Goal: Find specific page/section

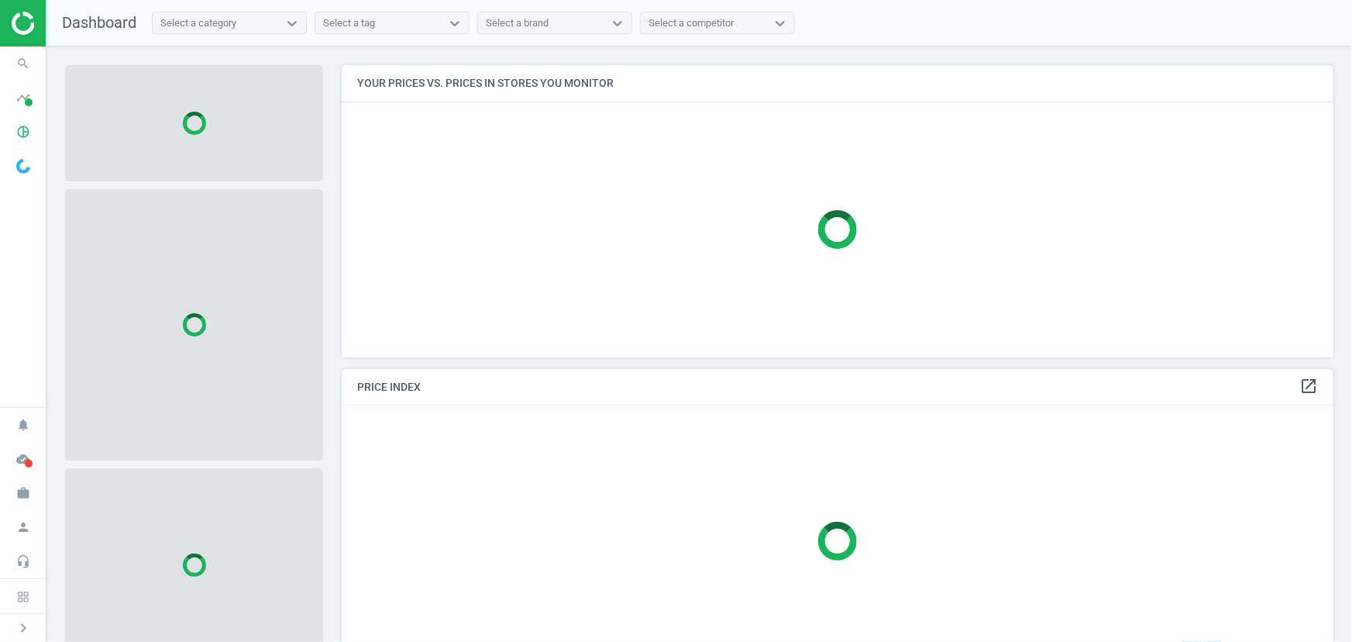
scroll to position [314, 1004]
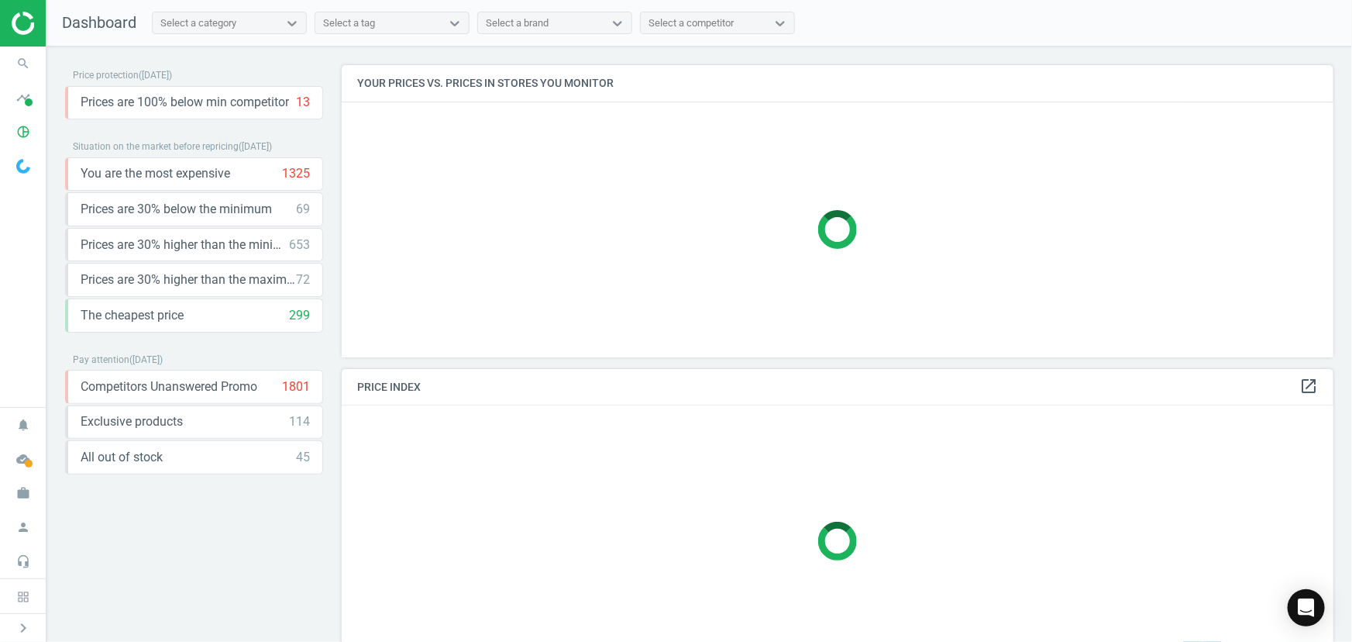
drag, startPoint x: 199, startPoint y: 9, endPoint x: 202, endPoint y: 17, distance: 8.8
click at [199, 9] on nav "Dashboard Select a category Select a tag Select a brand Select a competitor" at bounding box center [700, 23] width 1306 height 47
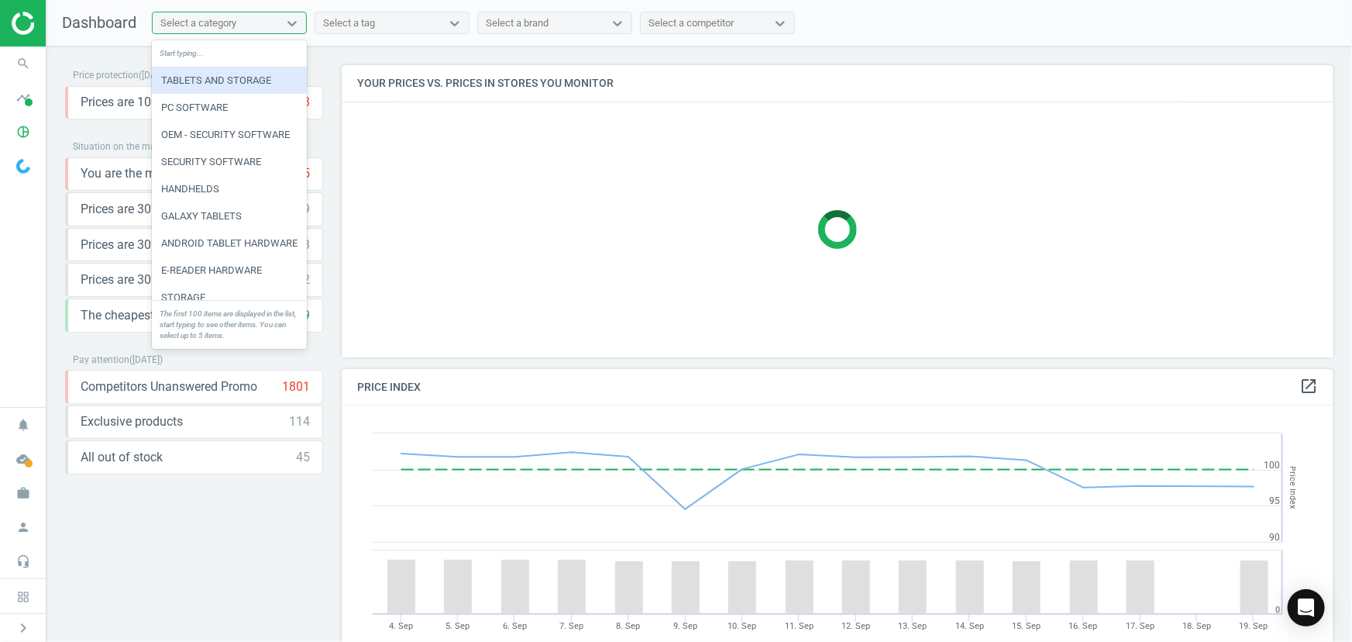
scroll to position [379, 1004]
click at [202, 18] on div "Select a category" at bounding box center [198, 23] width 76 height 14
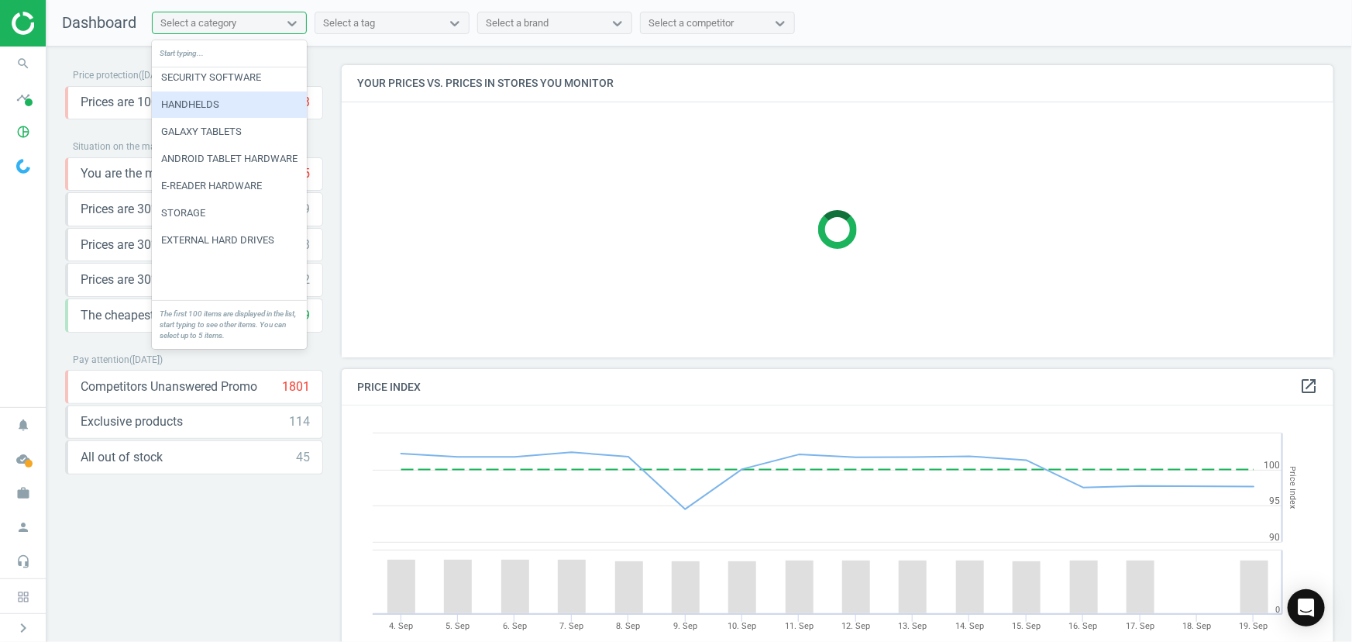
scroll to position [0, 0]
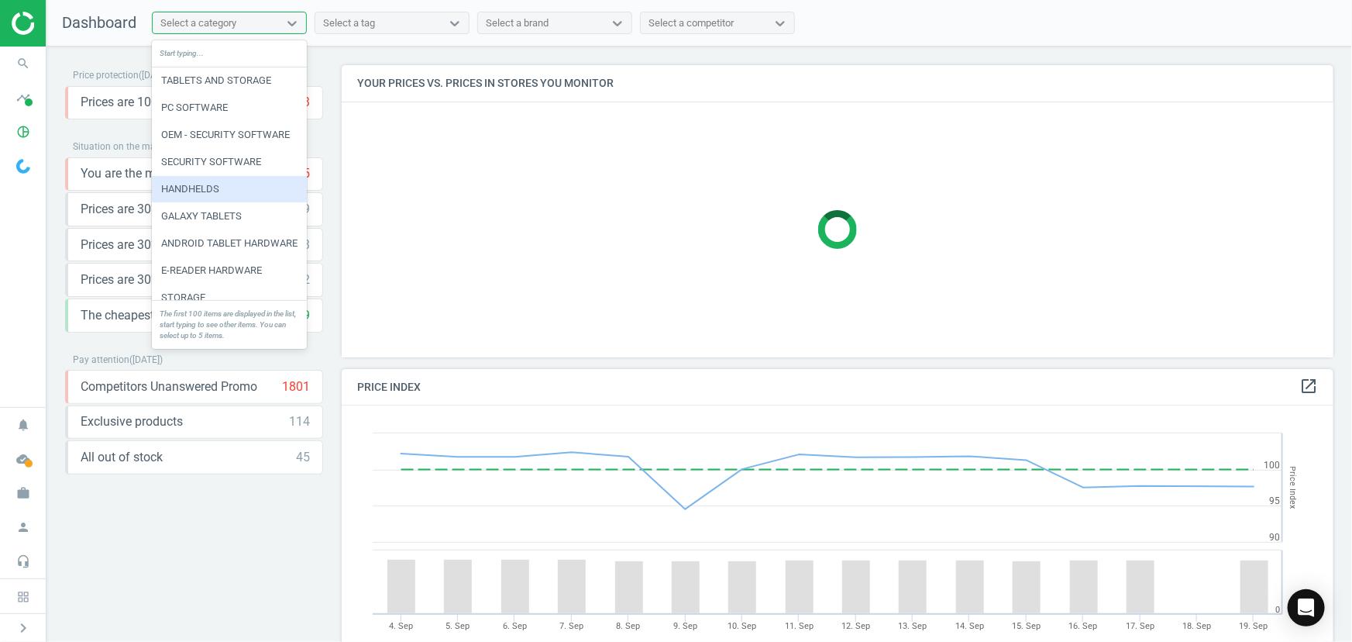
click at [191, 180] on div "HANDHELDS" at bounding box center [229, 189] width 155 height 26
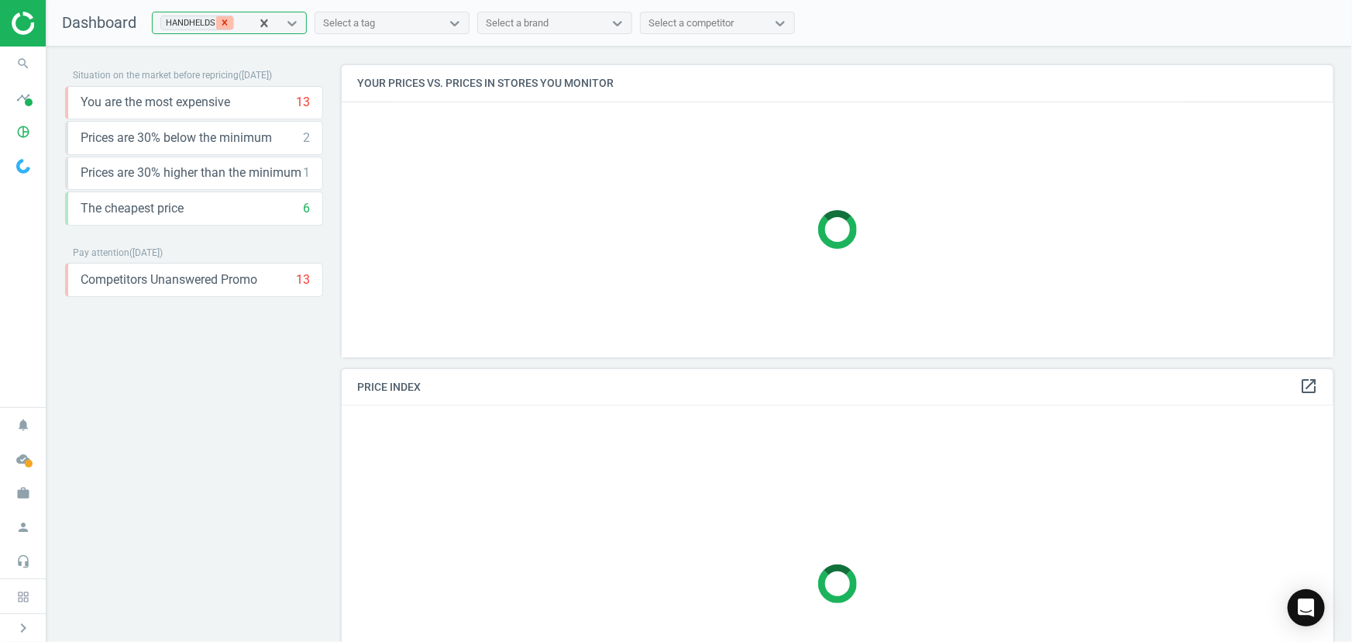
click at [231, 25] on div at bounding box center [224, 22] width 17 height 13
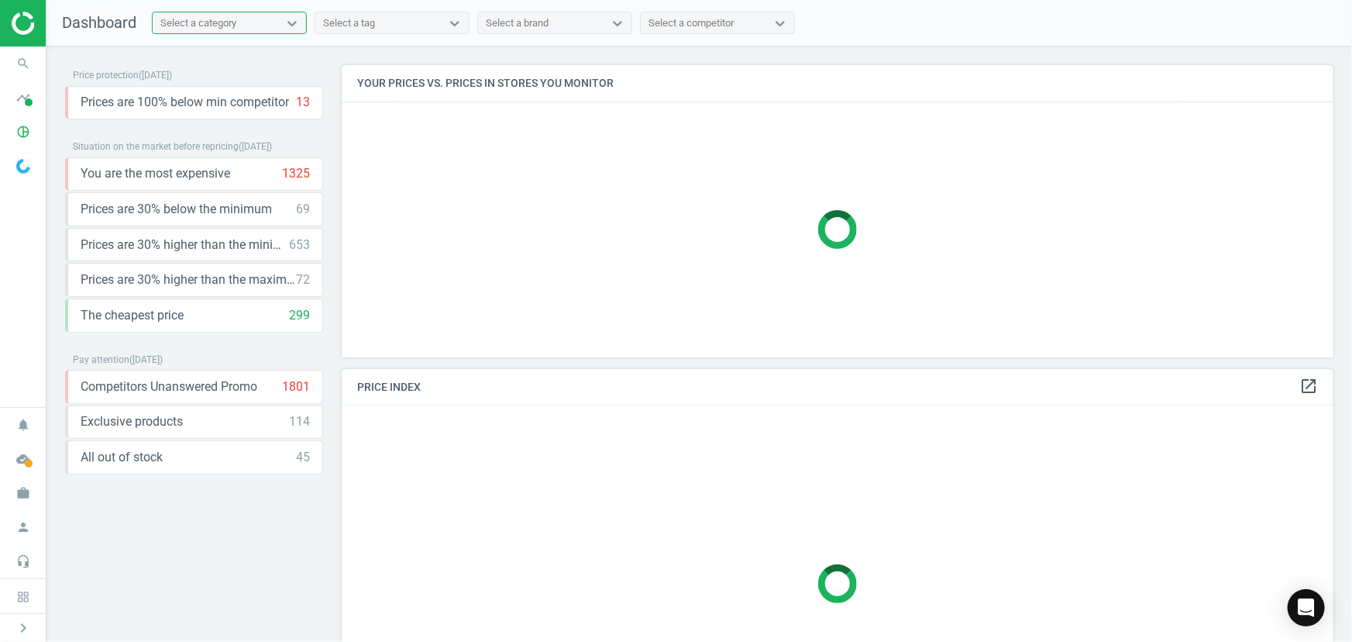
click at [15, 31] on img at bounding box center [67, 23] width 110 height 23
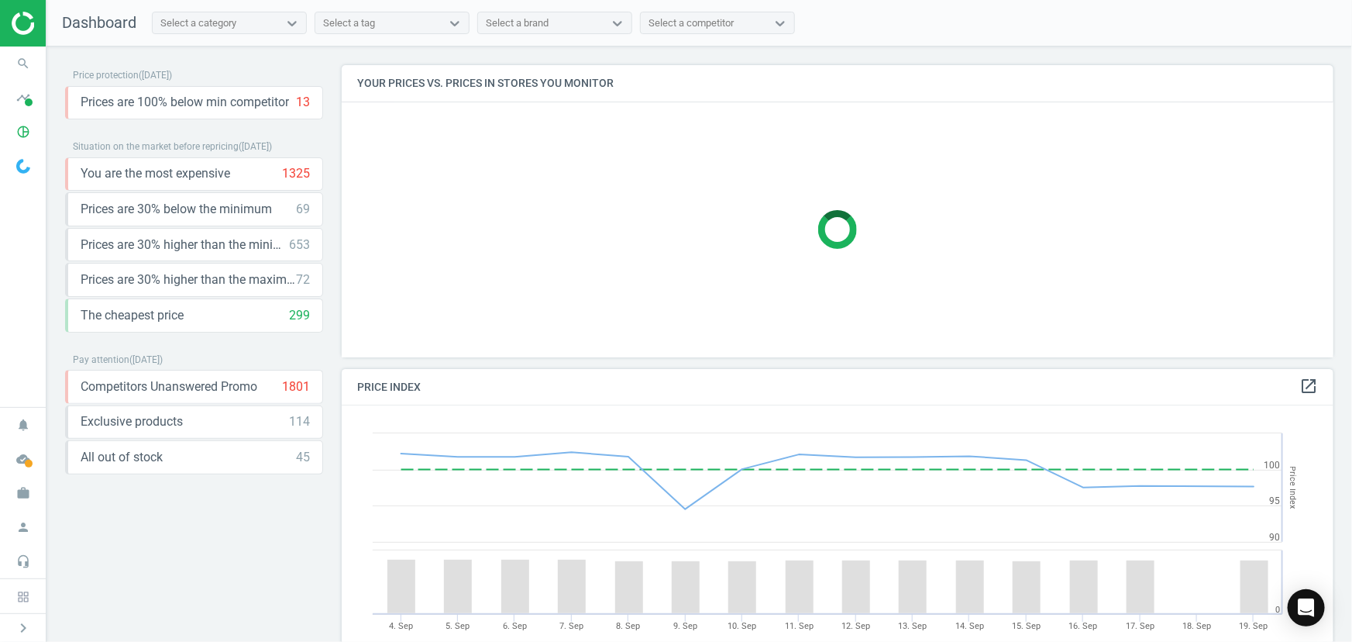
scroll to position [379, 1004]
